Goal: Task Accomplishment & Management: Manage account settings

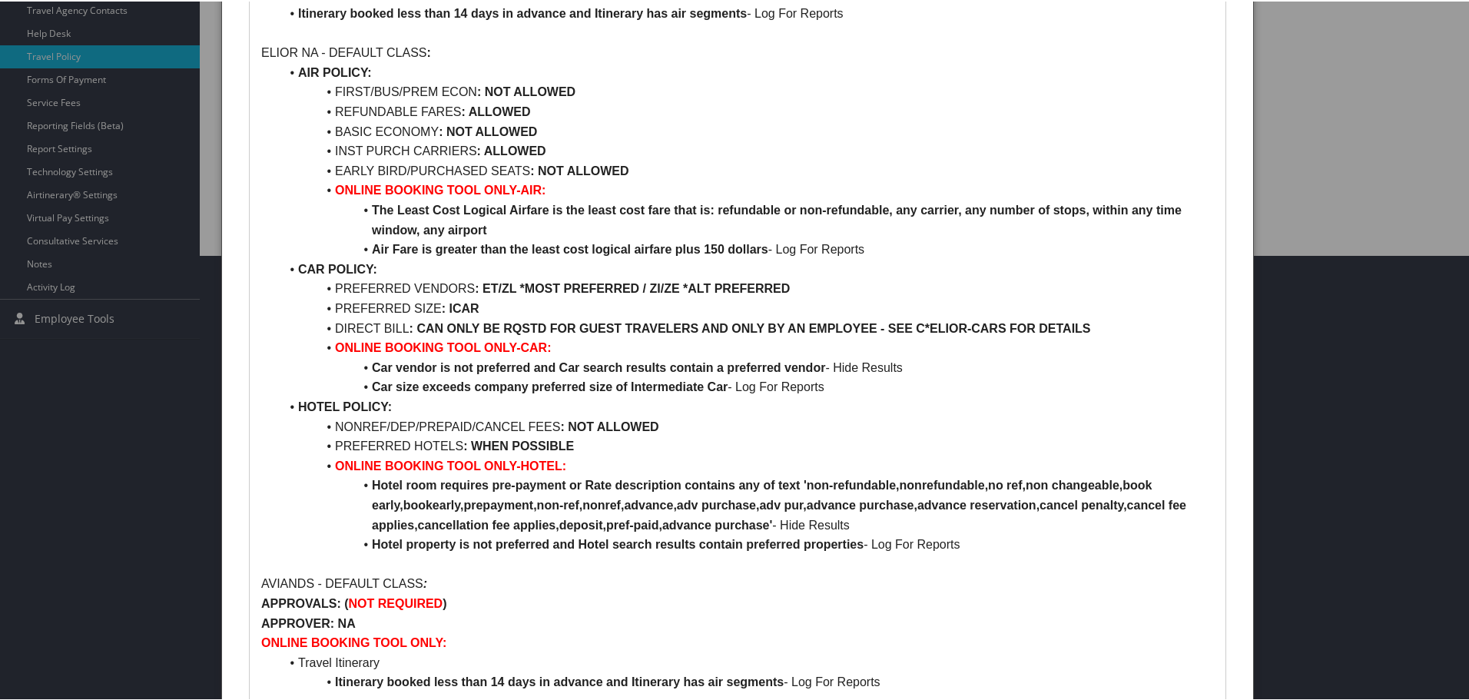
scroll to position [538, 0]
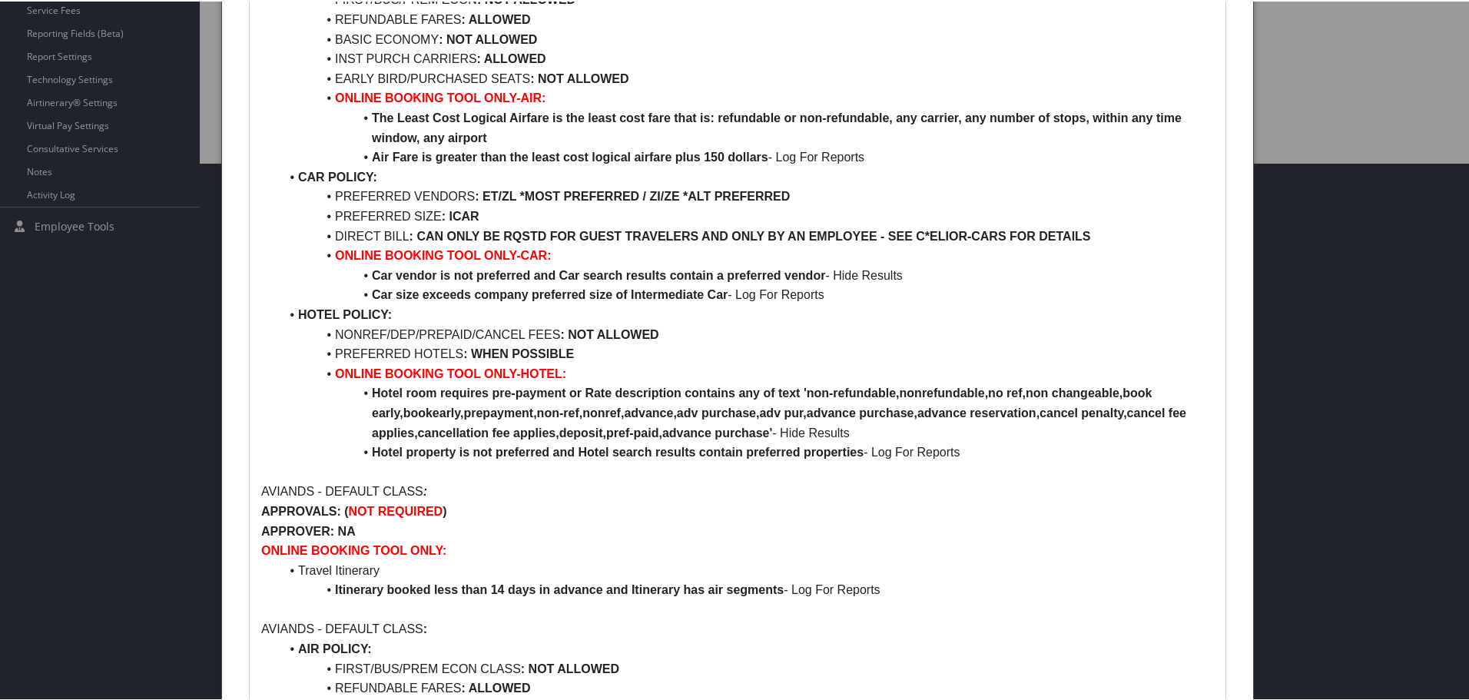
drag, startPoint x: 155, startPoint y: 300, endPoint x: 155, endPoint y: 292, distance: 8.5
click at [155, 299] on div at bounding box center [737, 350] width 1475 height 700
click at [46, 99] on div at bounding box center [737, 350] width 1475 height 700
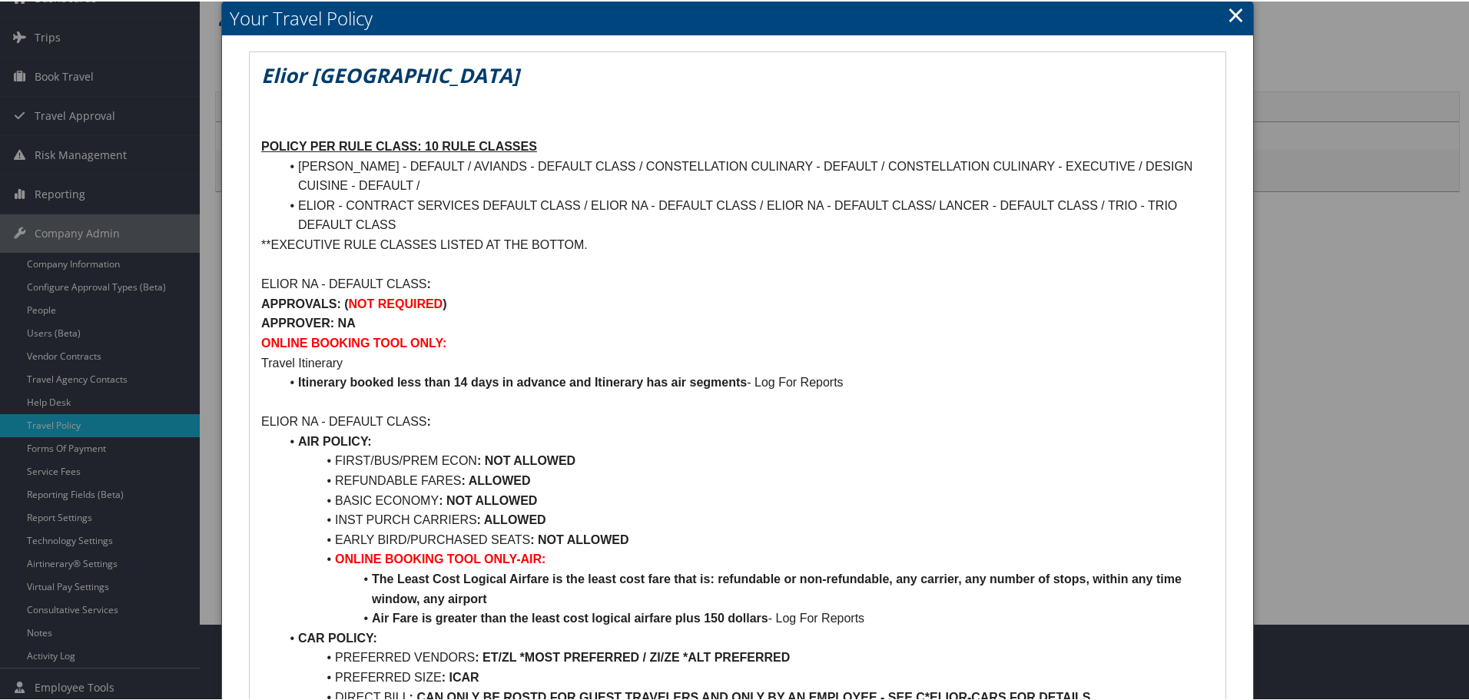
scroll to position [0, 0]
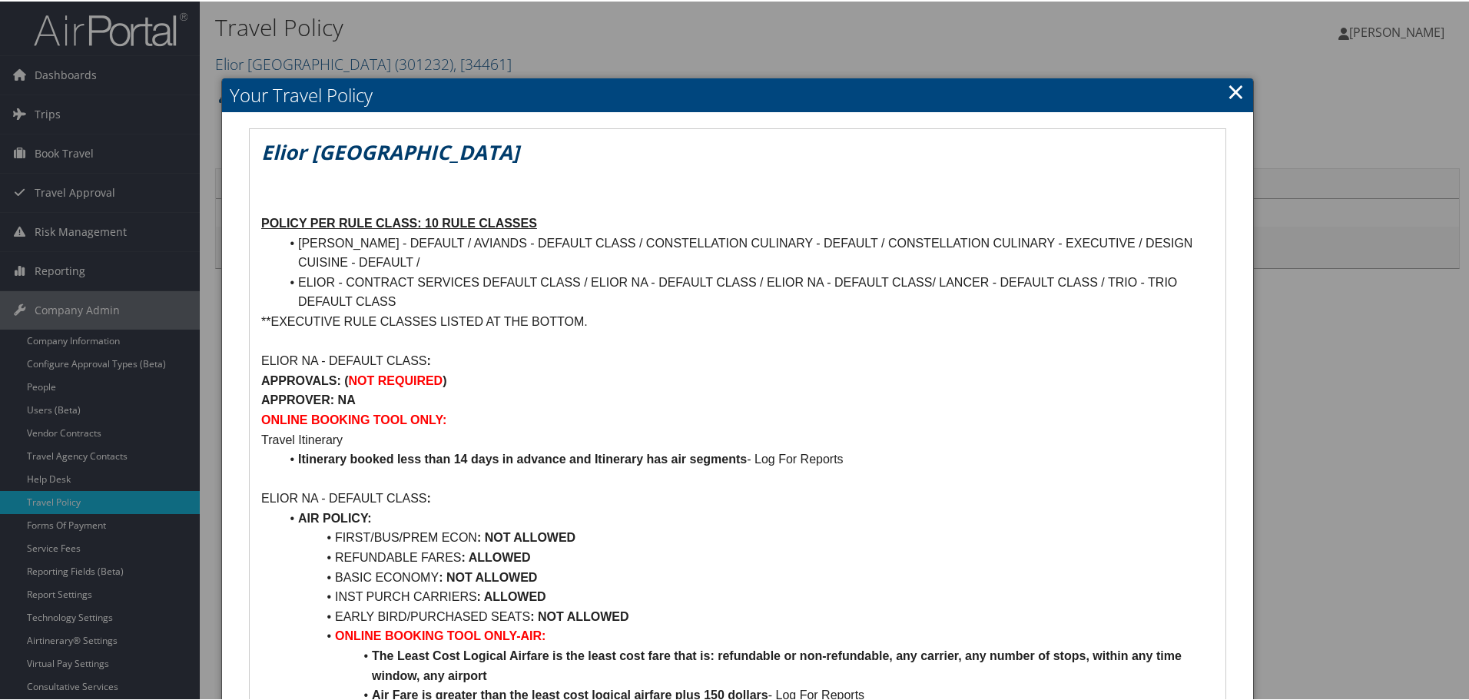
drag, startPoint x: 1228, startPoint y: 87, endPoint x: 1196, endPoint y: 93, distance: 32.1
click at [1227, 88] on link "×" at bounding box center [1236, 90] width 18 height 31
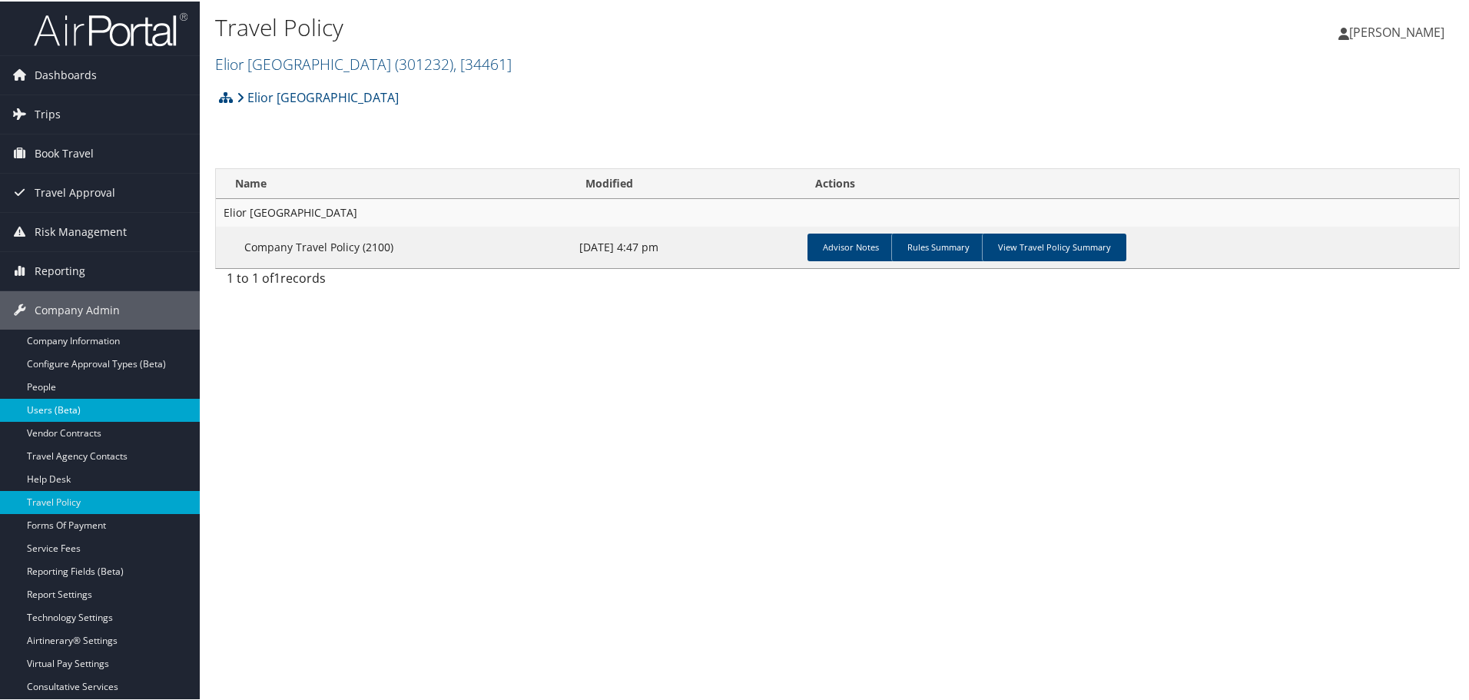
click at [55, 409] on link "Users (Beta)" at bounding box center [100, 408] width 200 height 23
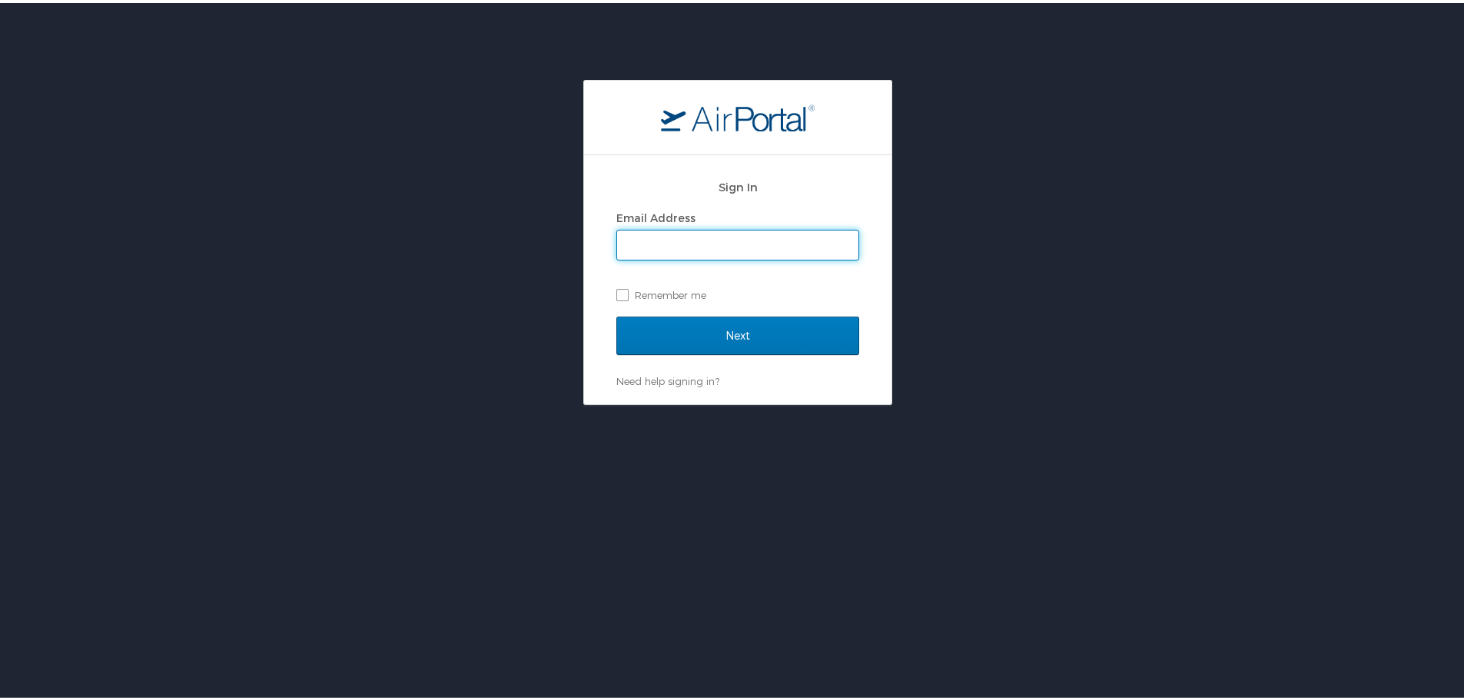
click at [700, 255] on input "Email Address" at bounding box center [737, 241] width 241 height 29
type input "[PERSON_NAME][EMAIL_ADDRESS][PERSON_NAME][DOMAIN_NAME]"
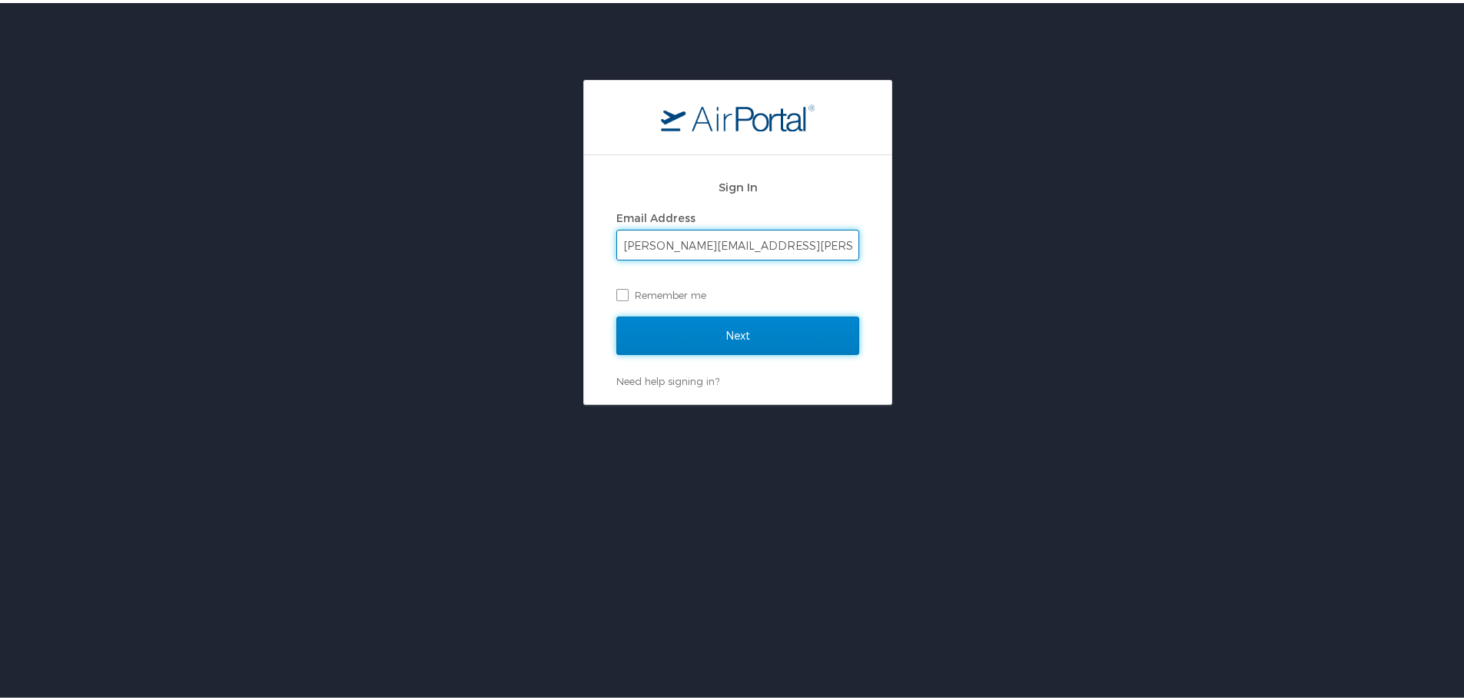
click at [654, 337] on input "Next" at bounding box center [737, 332] width 243 height 38
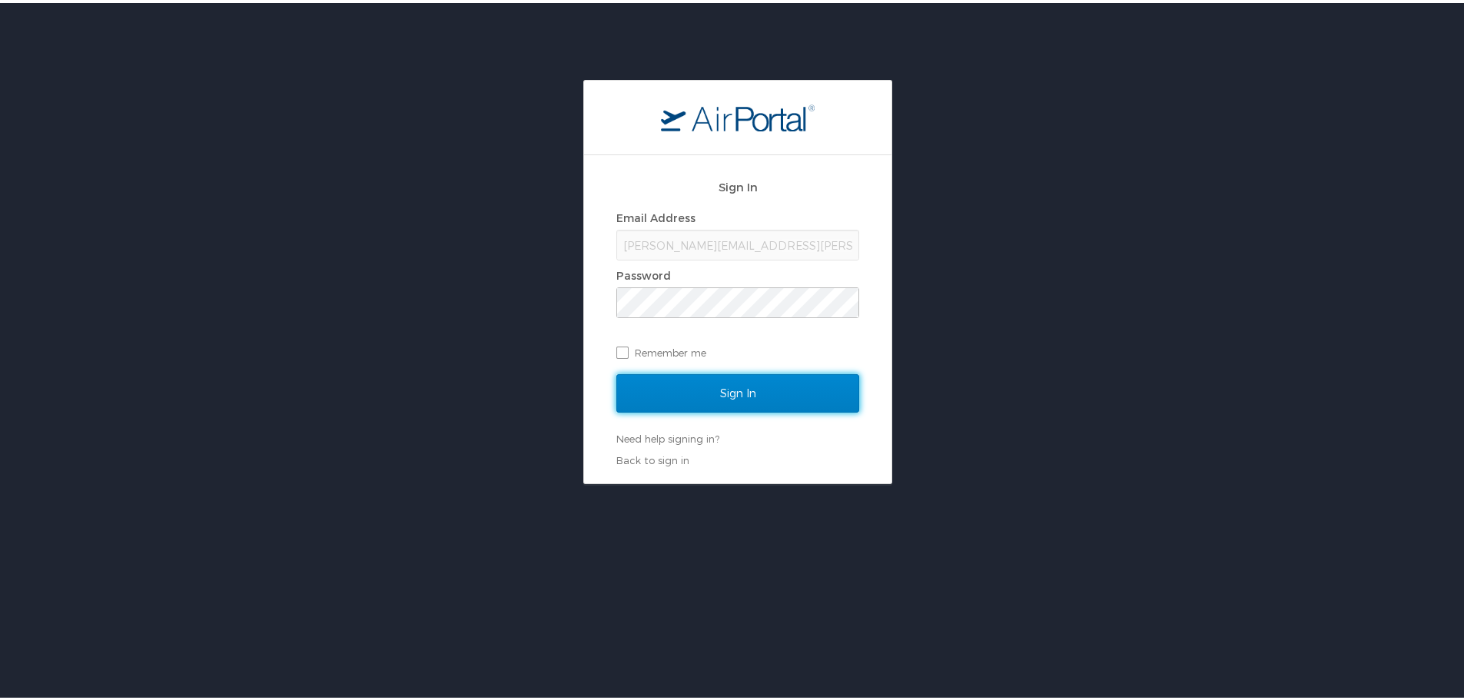
click at [653, 386] on input "Sign In" at bounding box center [737, 390] width 243 height 38
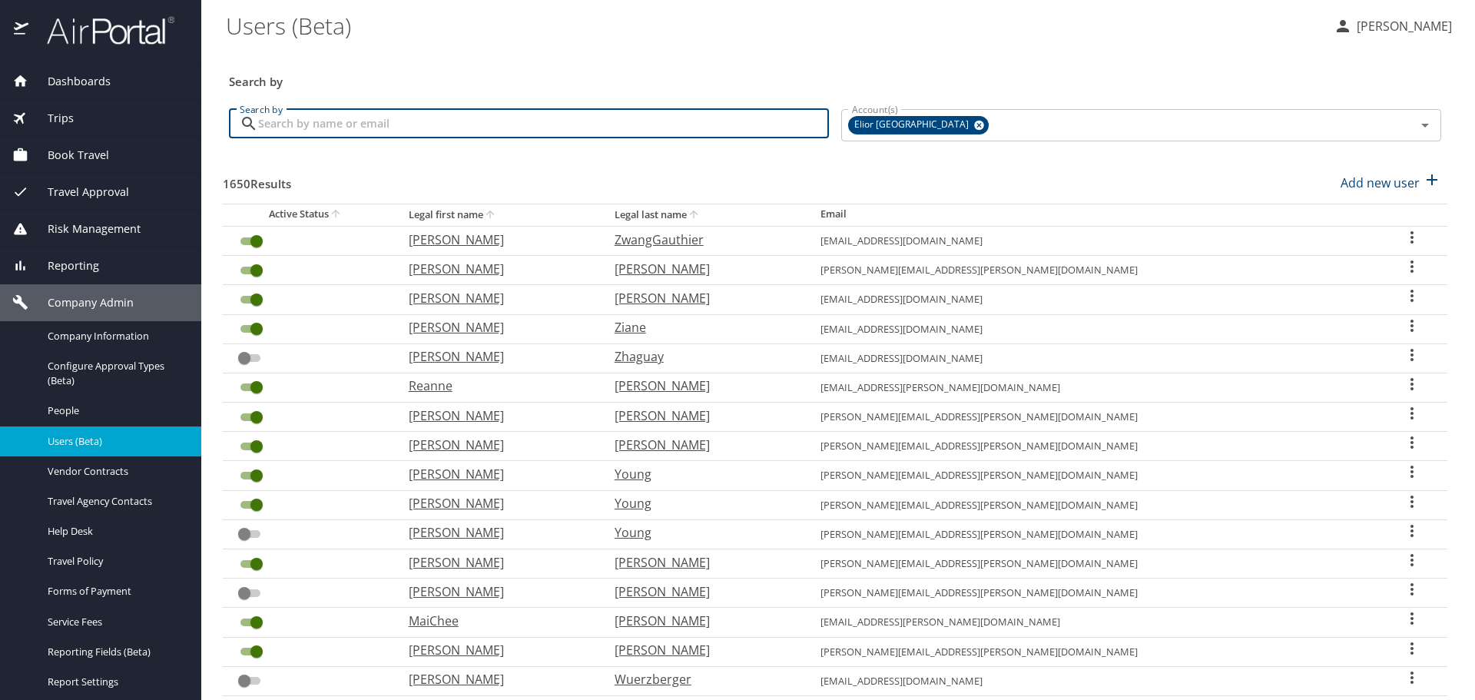
click at [404, 128] on input "Search by" at bounding box center [543, 123] width 571 height 29
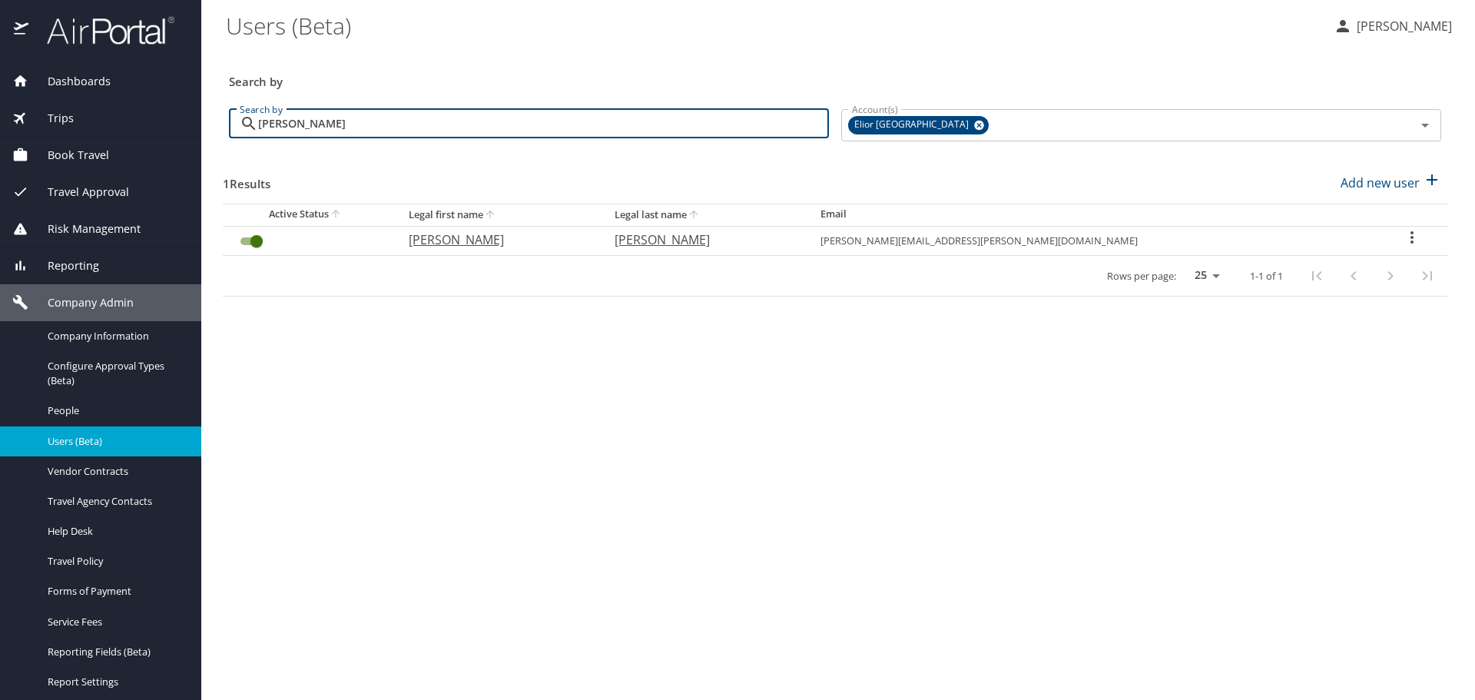
type input "orr"
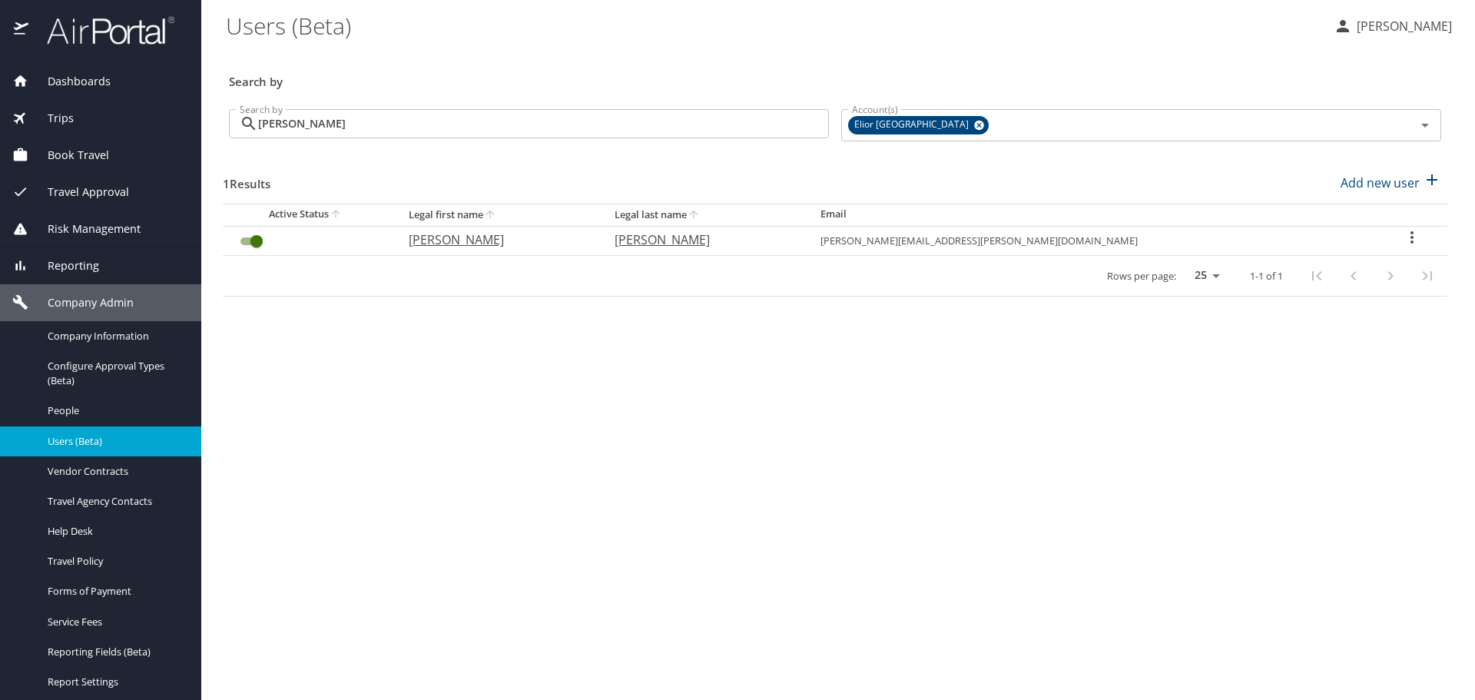
click at [1403, 236] on icon "User Search Table" at bounding box center [1412, 237] width 18 height 18
click at [1330, 240] on p "View profile" at bounding box center [1313, 240] width 68 height 18
select select "US"
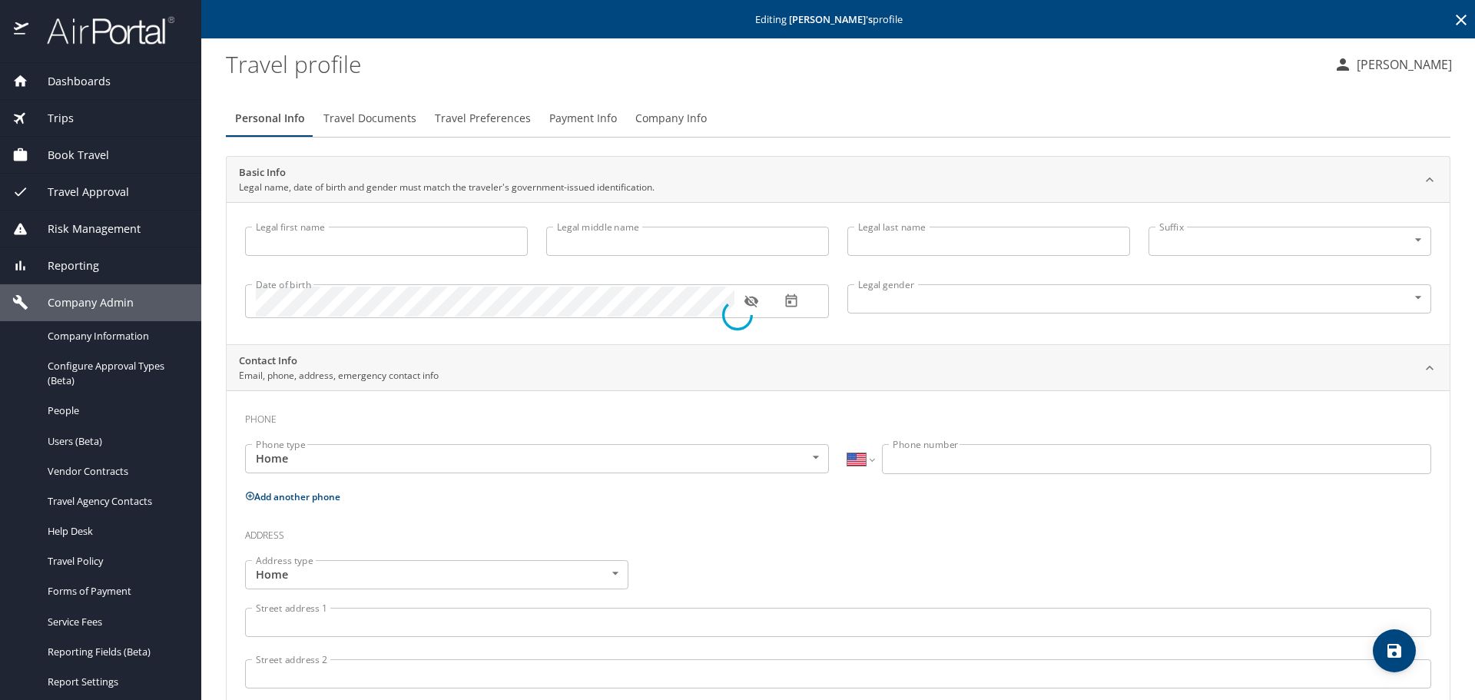
type input "Douglas"
type input "Paul"
type input "Orr"
type input "Male"
type input "Kimberly"
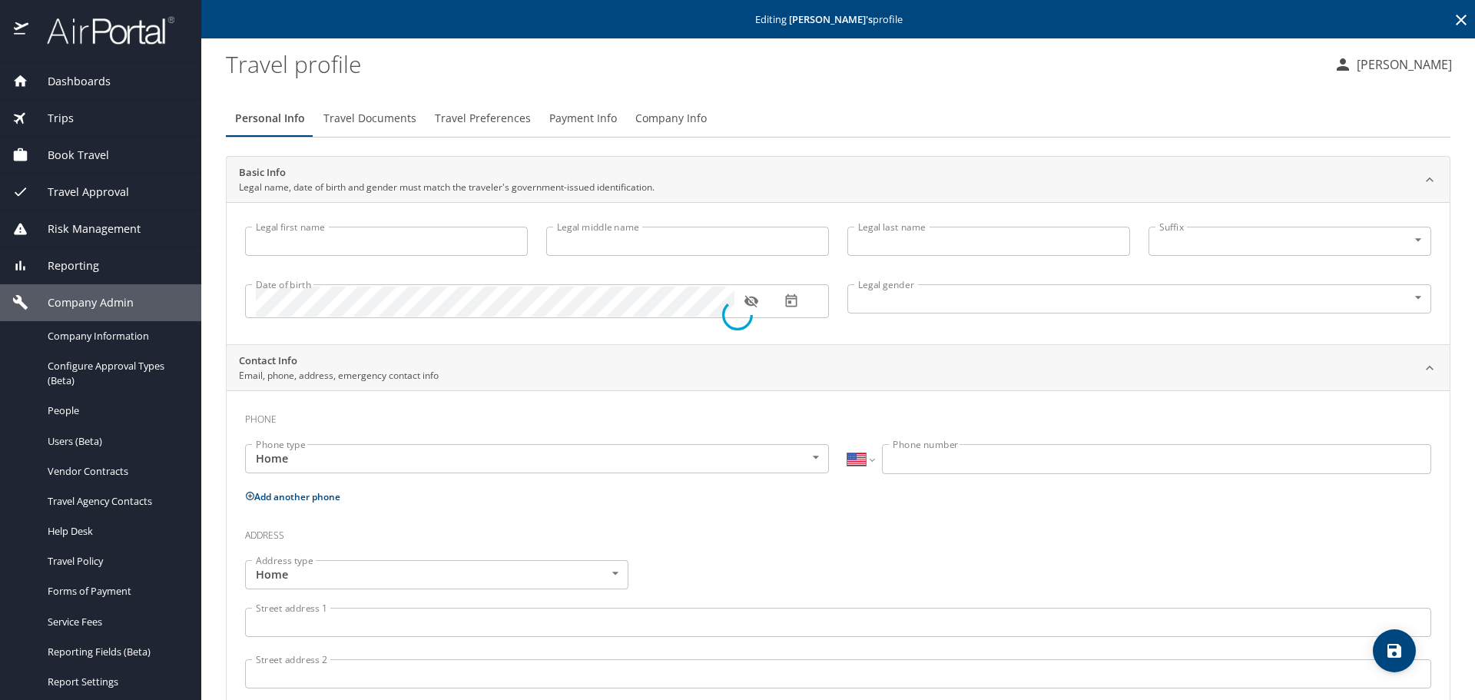
type input "Orr"
type input "(740) 424-7037"
select select "US"
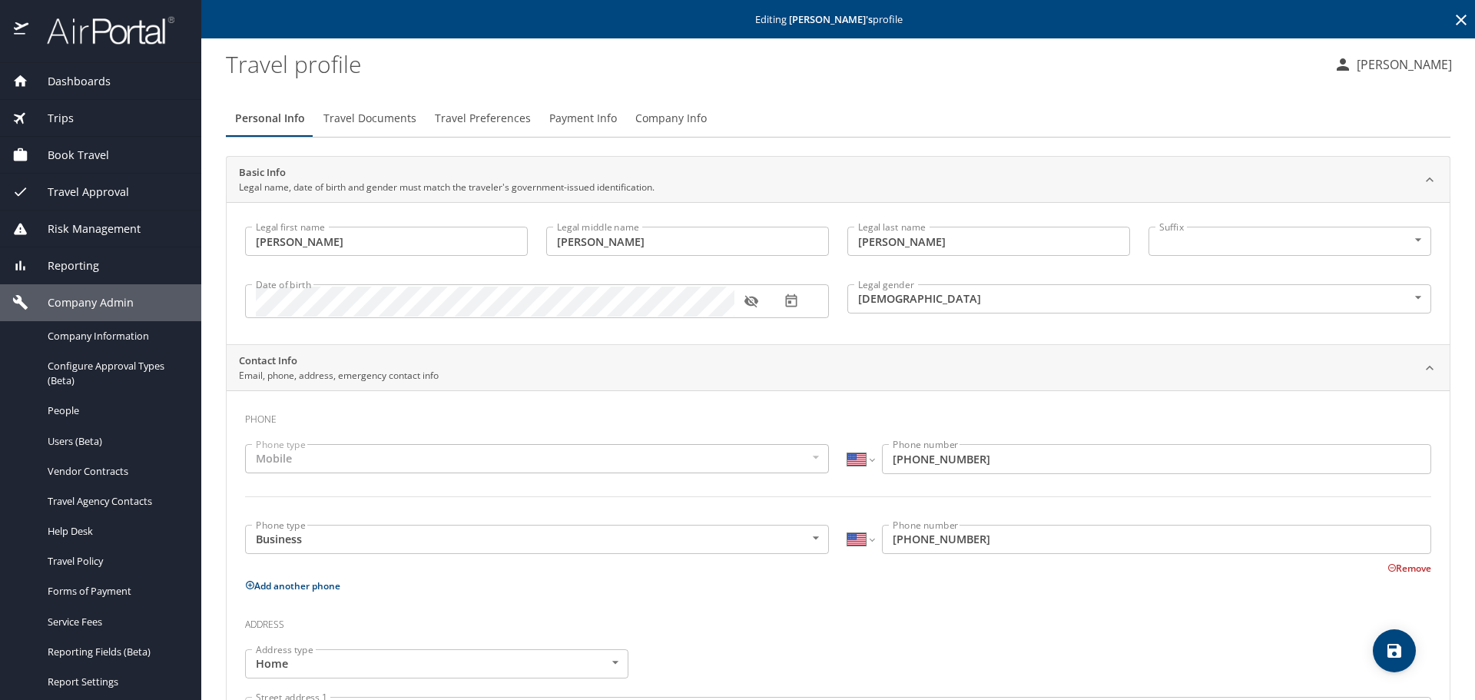
click at [453, 120] on span "Travel Preferences" at bounding box center [483, 118] width 96 height 19
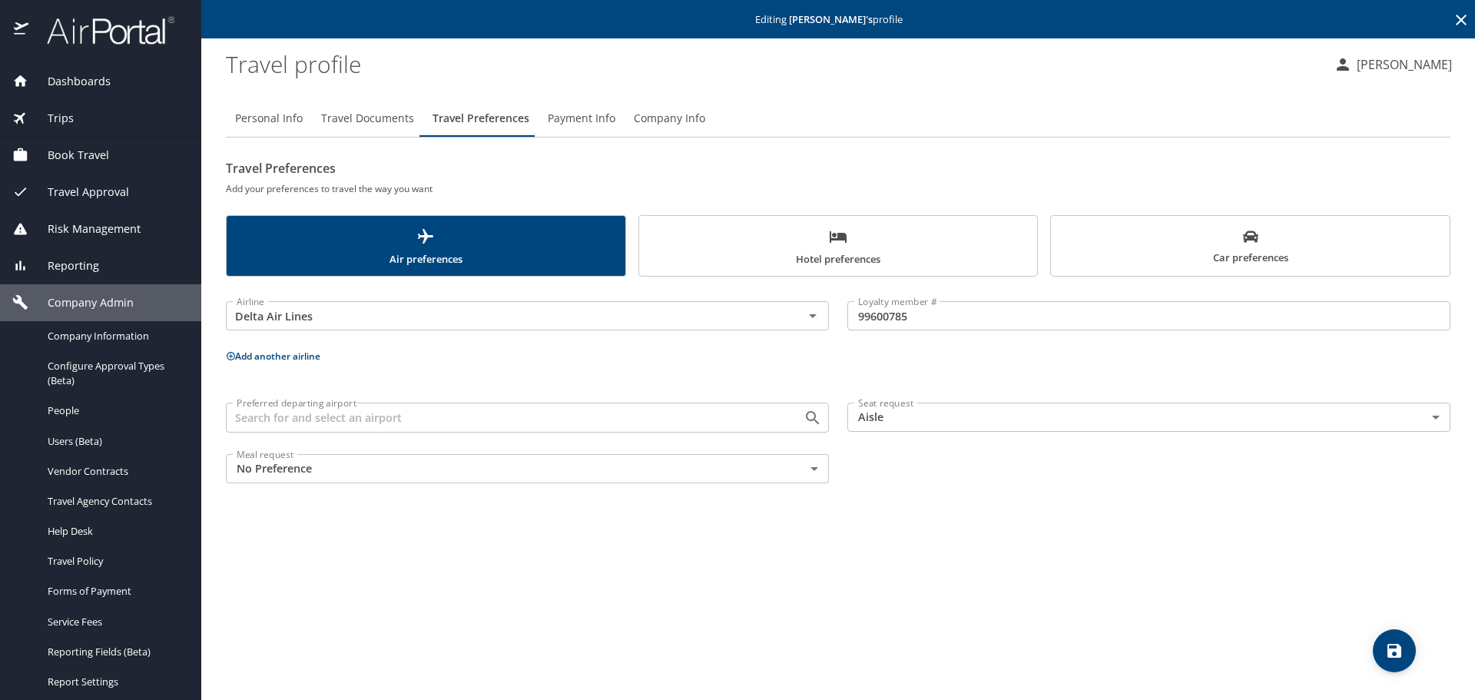
click at [994, 424] on body "Dashboards AirPortal 360™ Manager AirPortal 360™ Agent My Travel Dashboard Trip…" at bounding box center [737, 350] width 1475 height 700
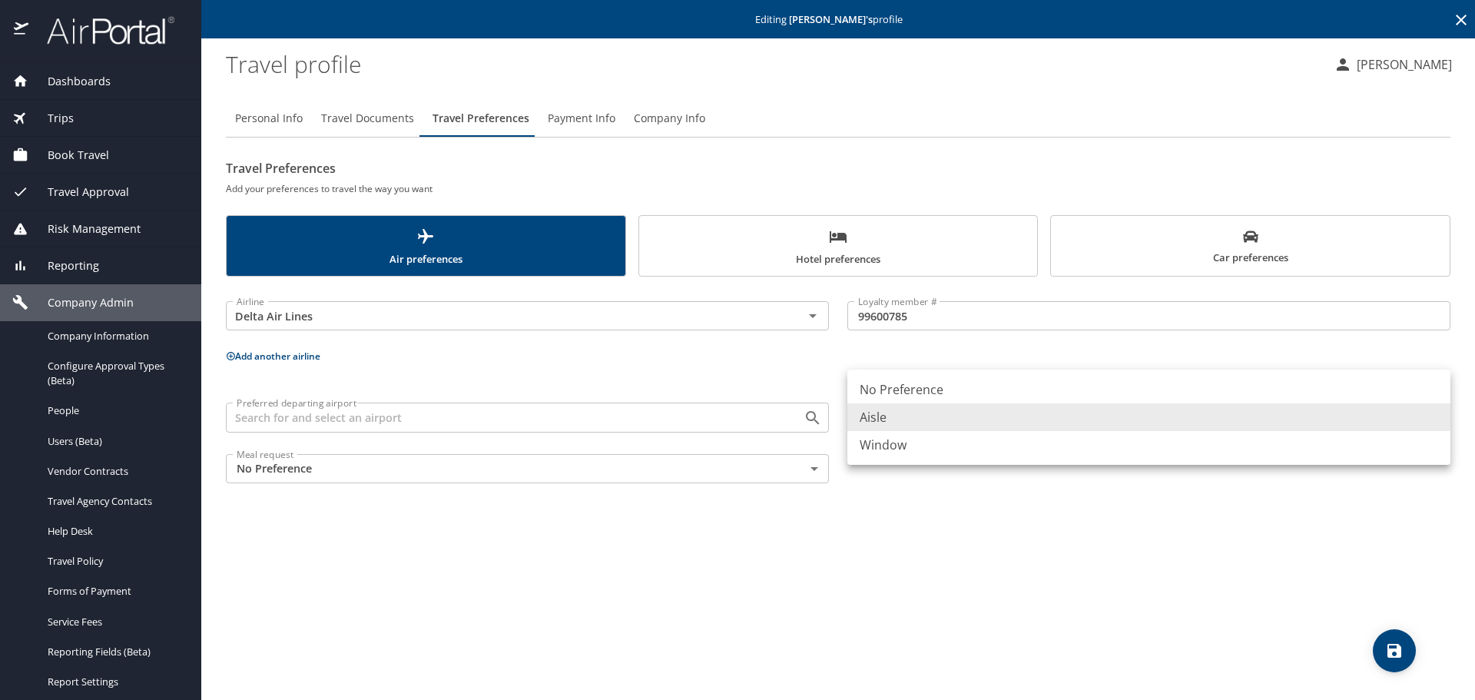
click at [980, 445] on li "Window" at bounding box center [1148, 445] width 603 height 28
type input "Window"
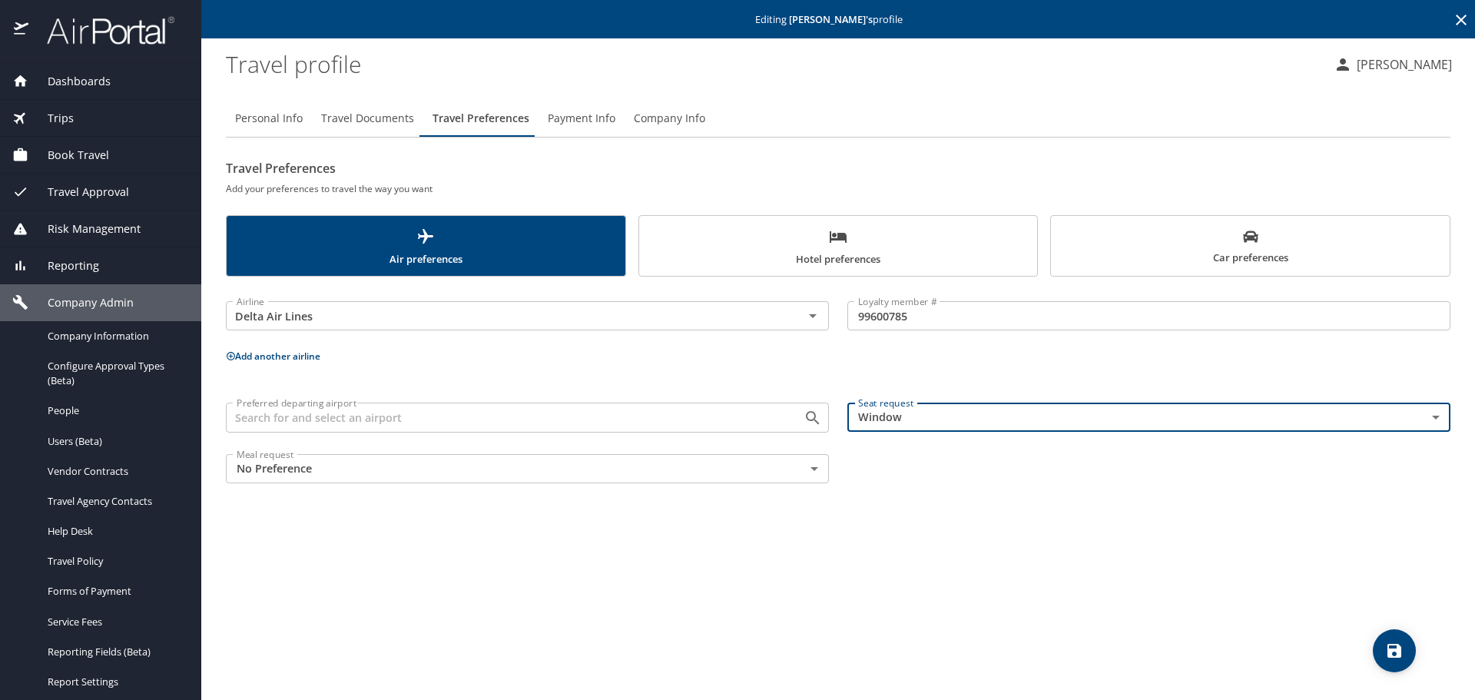
click at [1398, 648] on icon "save" at bounding box center [1395, 651] width 14 height 14
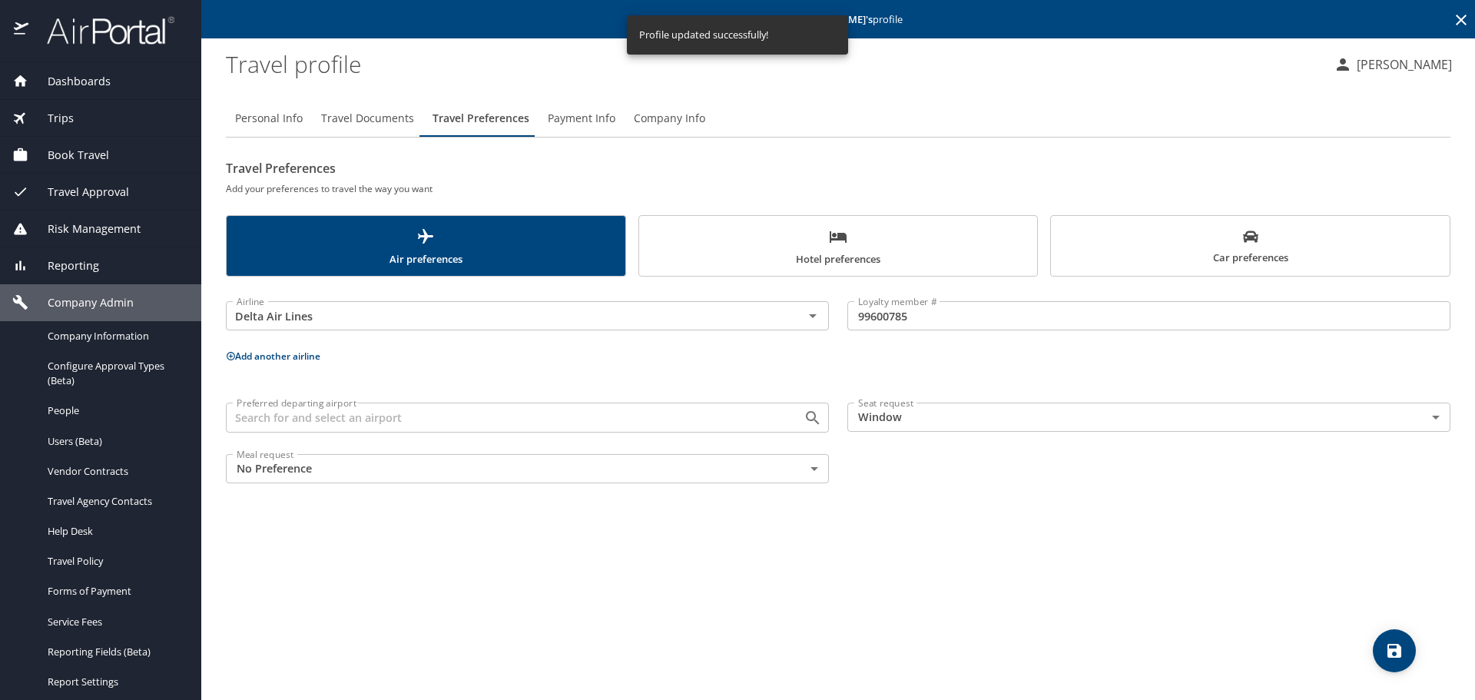
click at [99, 22] on img at bounding box center [102, 30] width 144 height 30
